Goal: Information Seeking & Learning: Check status

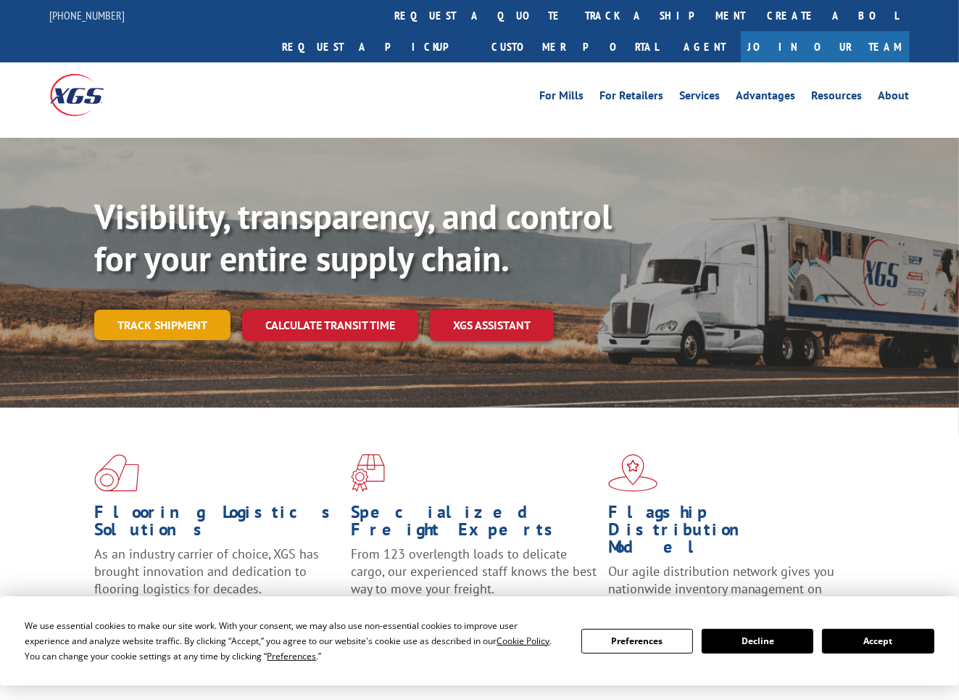
click at [175, 310] on link "Track shipment" at bounding box center [162, 325] width 136 height 30
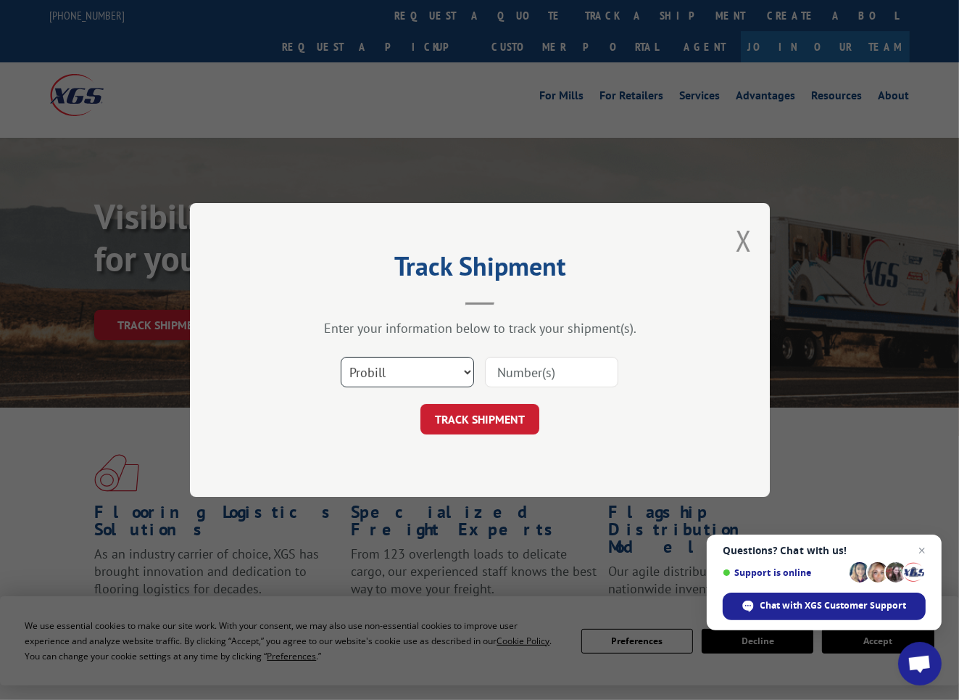
click at [463, 373] on select "Select category... Probill BOL PO" at bounding box center [407, 372] width 133 height 30
select select "po"
click at [341, 357] on select "Select category... Probill BOL PO" at bounding box center [407, 372] width 133 height 30
click at [515, 373] on input at bounding box center [551, 372] width 133 height 30
type input "0405176"
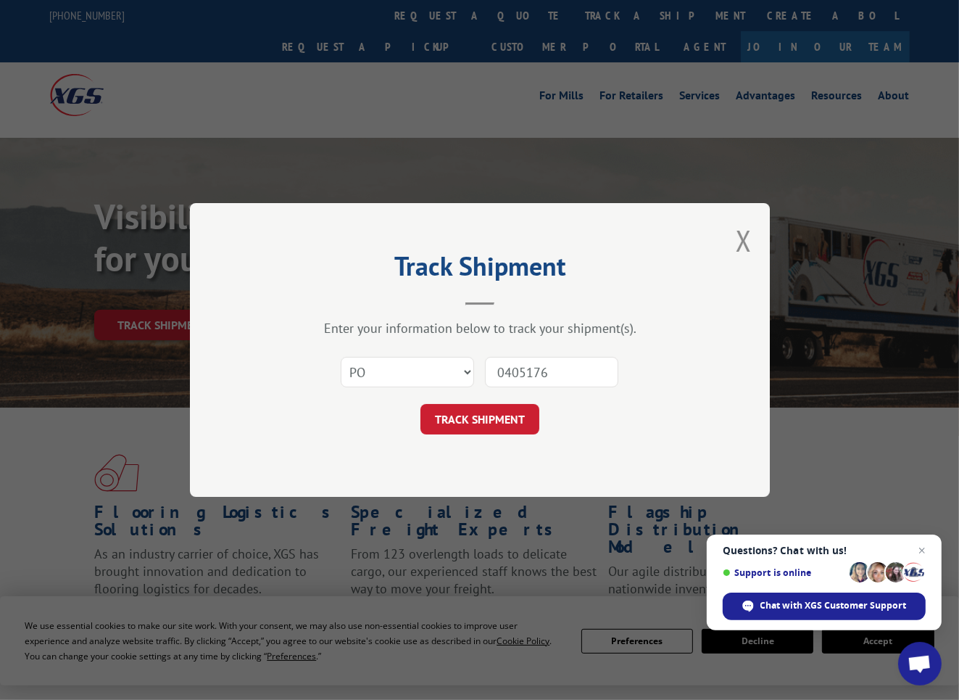
click button "TRACK SHIPMENT" at bounding box center [479, 419] width 119 height 30
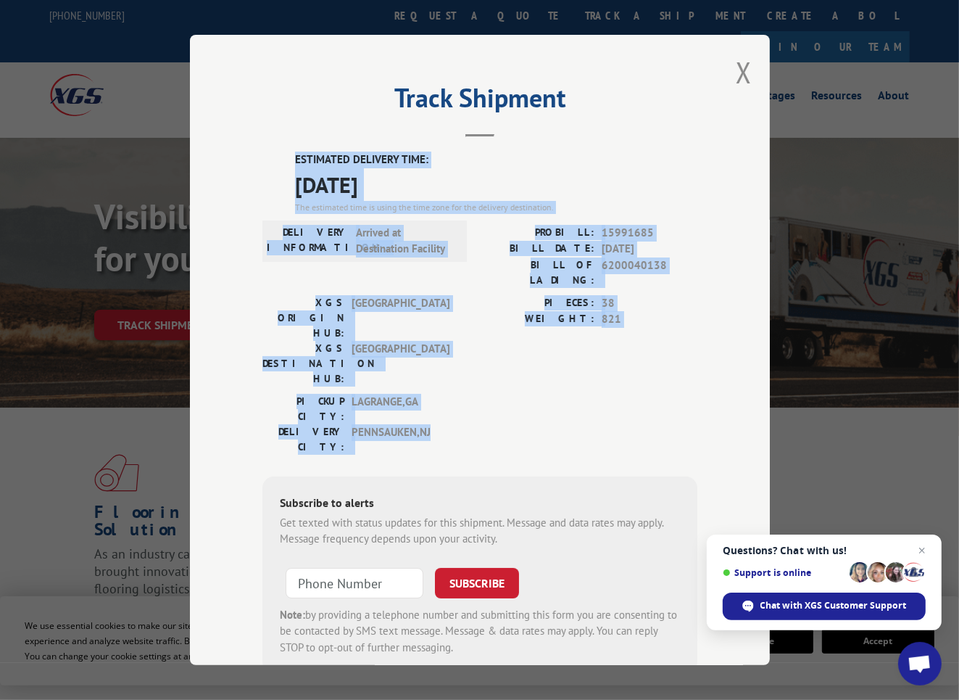
drag, startPoint x: 270, startPoint y: 146, endPoint x: 676, endPoint y: 363, distance: 460.6
click at [676, 363] on div "ESTIMATED DELIVERY TIME: [DATE] The estimated time is using the time zone for t…" at bounding box center [479, 412] width 435 height 521
copy div "ESTIMATED DELIVERY TIME: [DATE] The estimated time is using the time zone for t…"
click at [739, 69] on button "Close modal" at bounding box center [744, 72] width 16 height 38
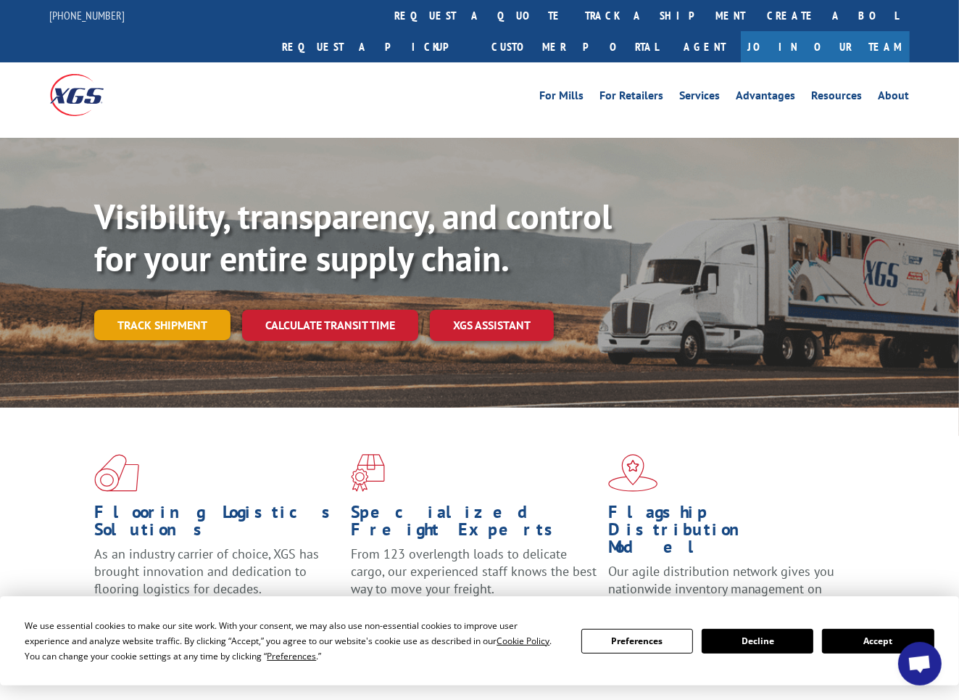
click at [128, 310] on link "Track shipment" at bounding box center [162, 325] width 136 height 30
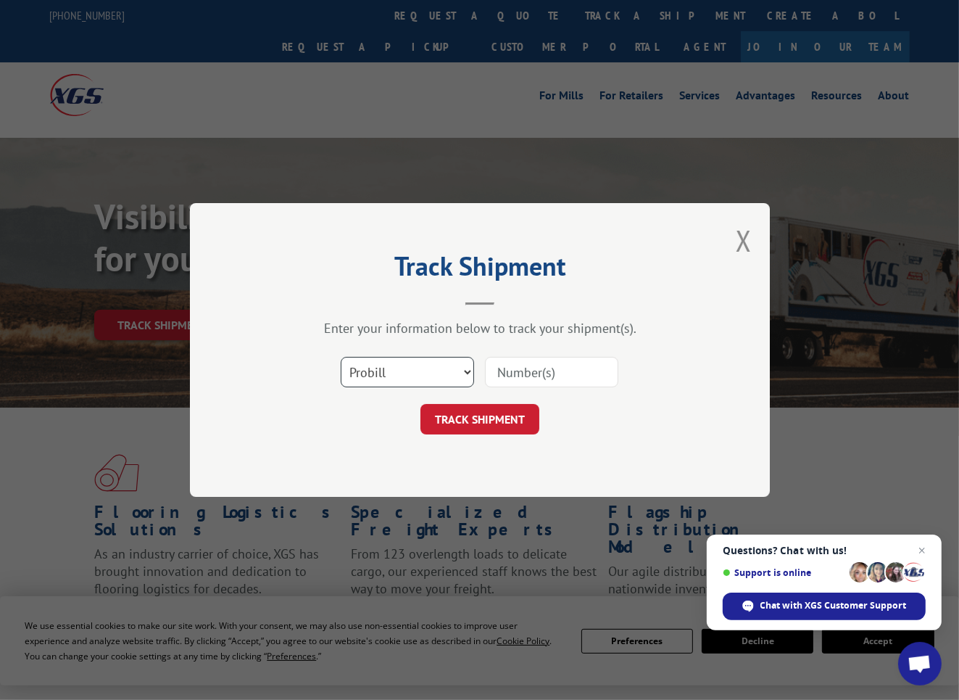
click at [465, 371] on select "Select category... Probill BOL PO" at bounding box center [407, 372] width 133 height 30
select select "po"
click at [341, 357] on select "Select category... Probill BOL PO" at bounding box center [407, 372] width 133 height 30
drag, startPoint x: 554, startPoint y: 366, endPoint x: 656, endPoint y: 390, distance: 105.0
click at [555, 368] on input at bounding box center [551, 372] width 133 height 30
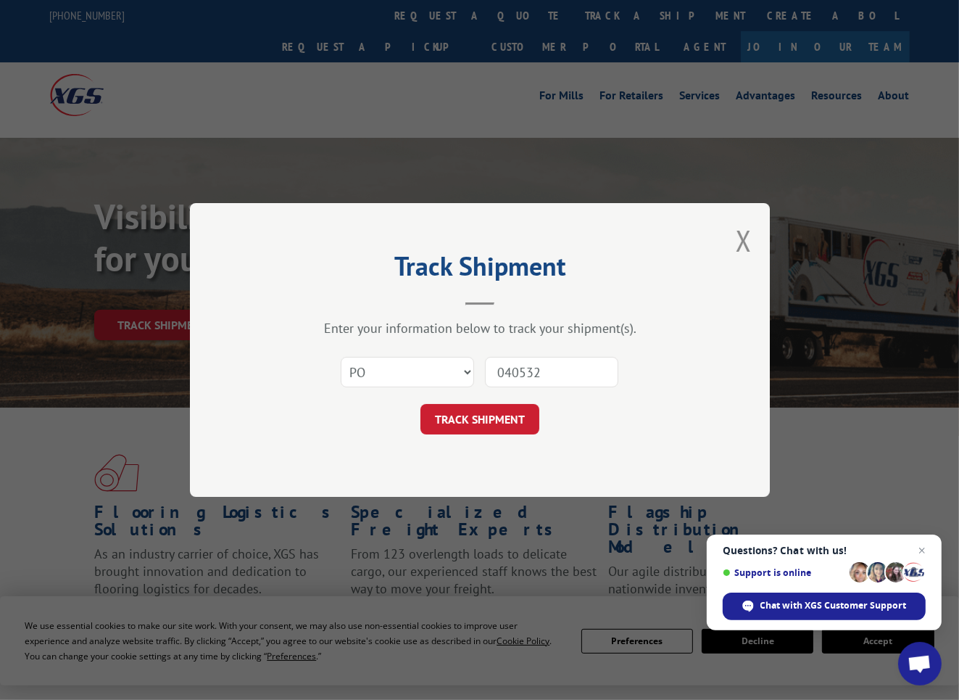
type input "0405326"
click button "TRACK SHIPMENT" at bounding box center [479, 419] width 119 height 30
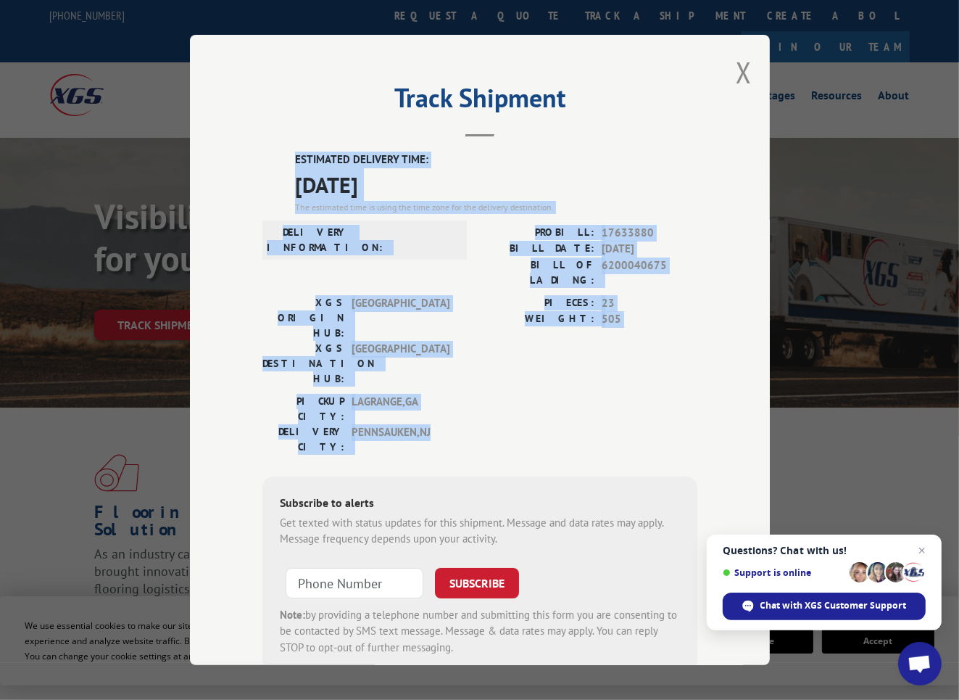
drag, startPoint x: 395, startPoint y: 144, endPoint x: 684, endPoint y: 356, distance: 358.3
click at [684, 356] on div "Track Shipment ESTIMATED DELIVERY TIME: [DATE] The estimated time is using the …" at bounding box center [480, 350] width 580 height 630
copy div "ESTIMATED DELIVERY TIME: [DATE] The estimated time is using the time zone for t…"
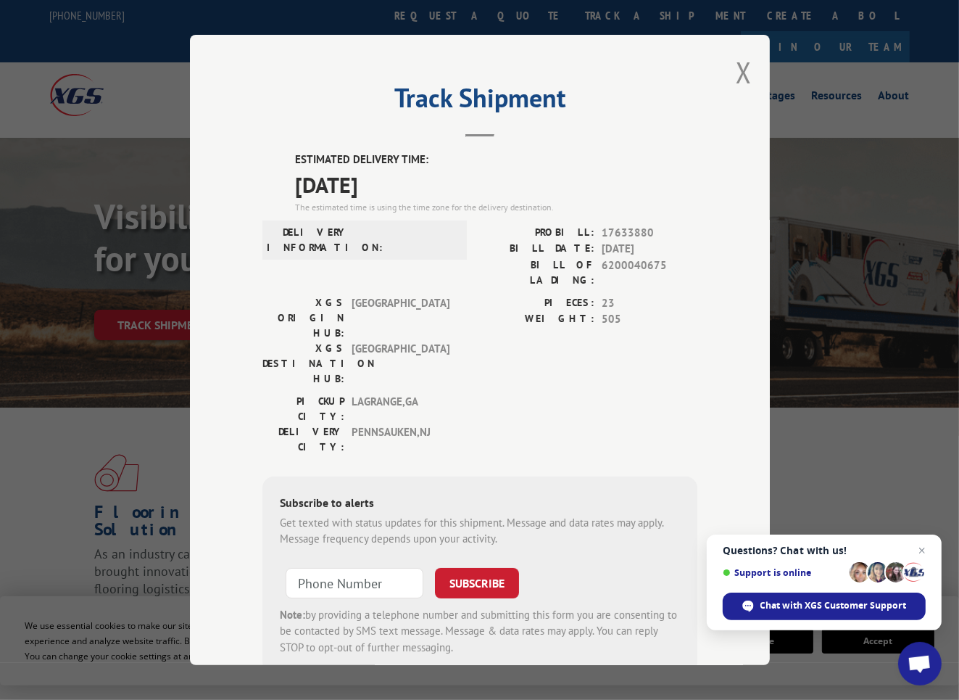
click at [747, 72] on div "Track Shipment ESTIMATED DELIVERY TIME: [DATE] The estimated time is using the …" at bounding box center [480, 350] width 580 height 630
click at [745, 63] on button "Close modal" at bounding box center [744, 72] width 16 height 38
